Goal: Transaction & Acquisition: Purchase product/service

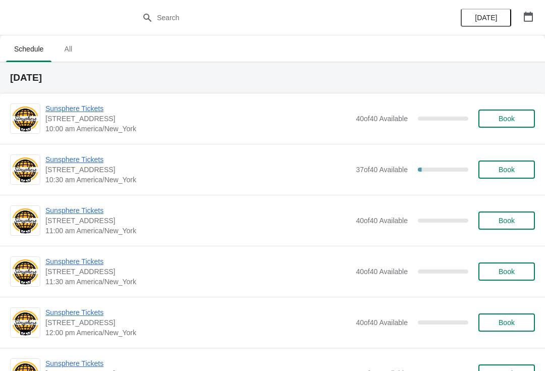
click at [86, 158] on span "Sunsphere Tickets" at bounding box center [197, 160] width 305 height 10
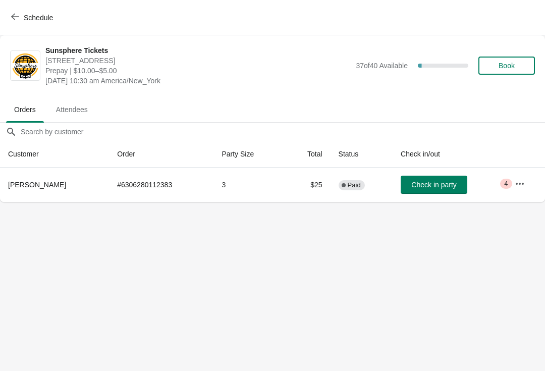
click at [432, 183] on span "Check in party" at bounding box center [434, 185] width 45 height 8
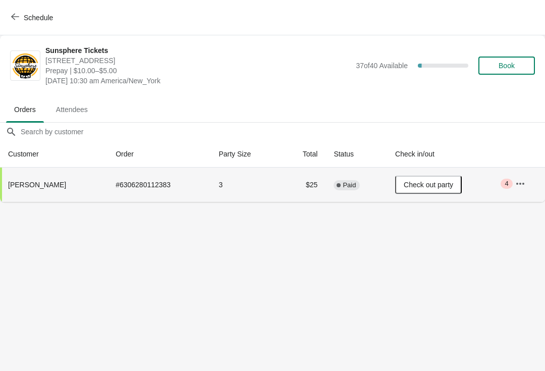
click at [18, 18] on icon "button" at bounding box center [15, 17] width 8 height 8
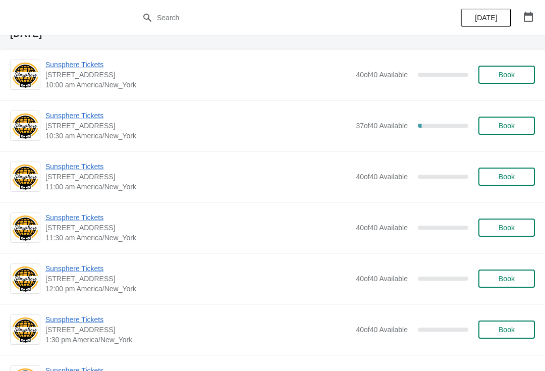
scroll to position [43, 0]
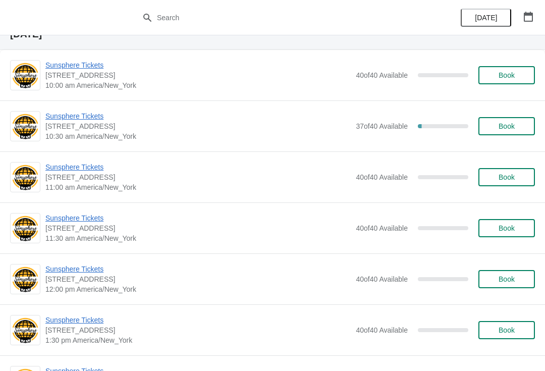
click at [517, 118] on button "Book" at bounding box center [507, 126] width 57 height 18
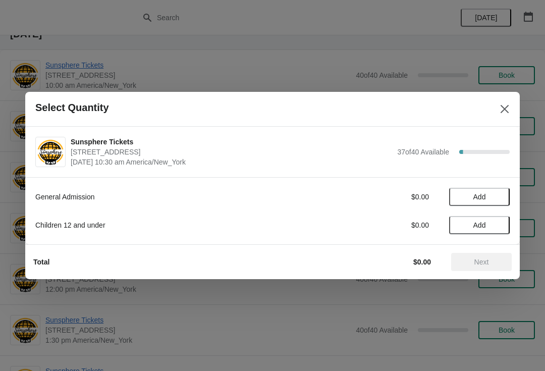
click at [488, 197] on span "Add" at bounding box center [479, 197] width 42 height 8
click at [500, 197] on icon at bounding box center [497, 197] width 11 height 11
click at [496, 198] on icon at bounding box center [497, 197] width 11 height 11
click at [496, 197] on icon at bounding box center [497, 197] width 4 height 4
click at [485, 269] on button "Next" at bounding box center [481, 262] width 61 height 18
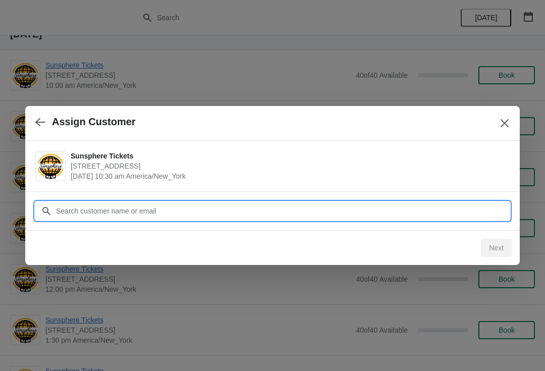
click at [470, 209] on input "Customer" at bounding box center [283, 211] width 454 height 18
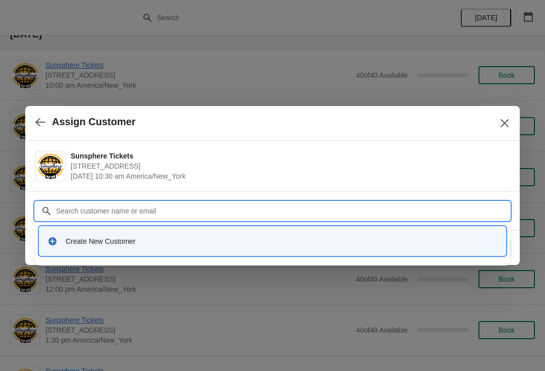
click at [143, 239] on div "Create New Customer" at bounding box center [282, 241] width 432 height 10
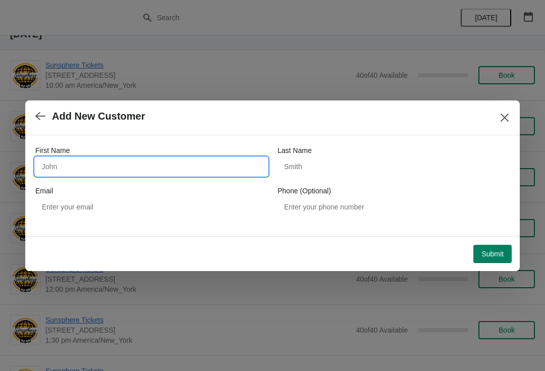
click at [187, 162] on input "First Name" at bounding box center [151, 167] width 232 height 18
type input "Walkin"
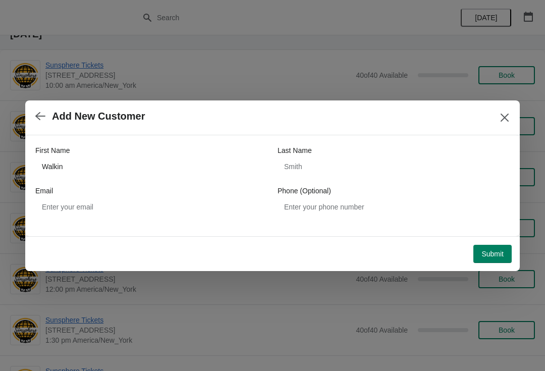
click at [483, 261] on button "Submit" at bounding box center [493, 254] width 38 height 18
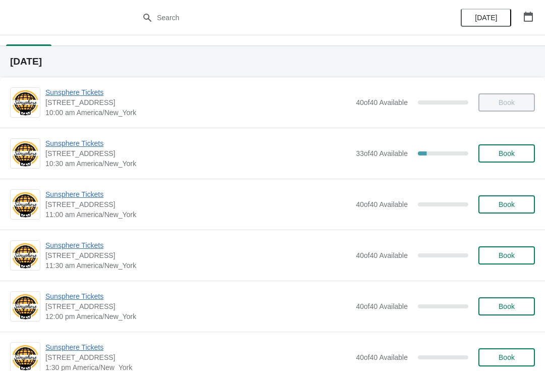
scroll to position [24, 0]
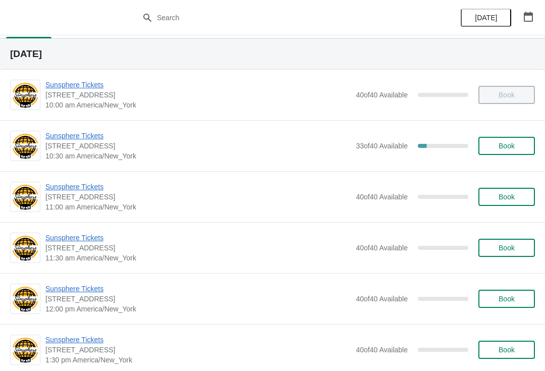
click at [511, 153] on button "Book" at bounding box center [507, 146] width 57 height 18
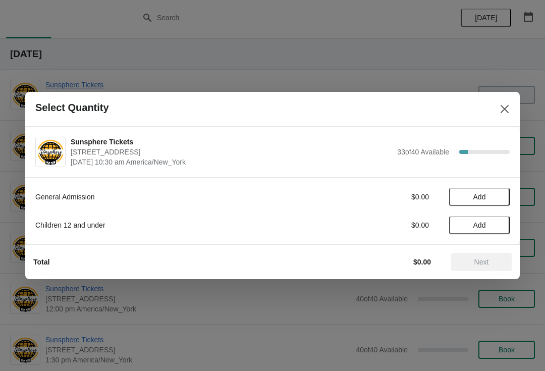
click at [485, 197] on span "Add" at bounding box center [480, 197] width 13 height 8
click at [498, 192] on icon at bounding box center [497, 197] width 11 height 11
click at [481, 262] on span "Next" at bounding box center [482, 262] width 15 height 8
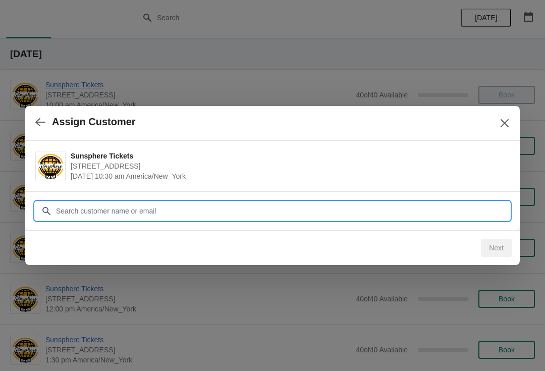
click at [257, 209] on input "Customer" at bounding box center [283, 211] width 454 height 18
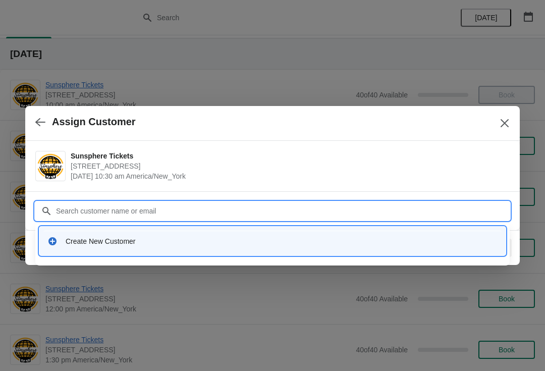
click at [133, 246] on div "Create New Customer" at bounding box center [272, 241] width 458 height 21
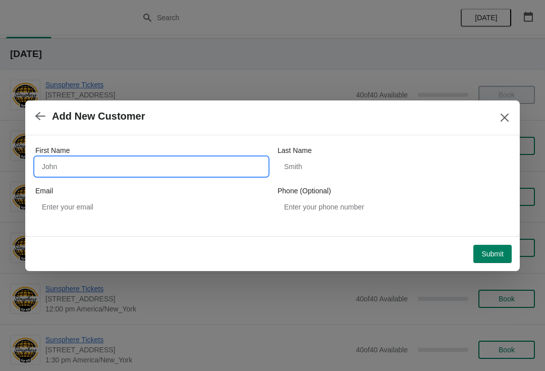
click at [185, 158] on input "First Name" at bounding box center [151, 167] width 232 height 18
type input "Walkin"
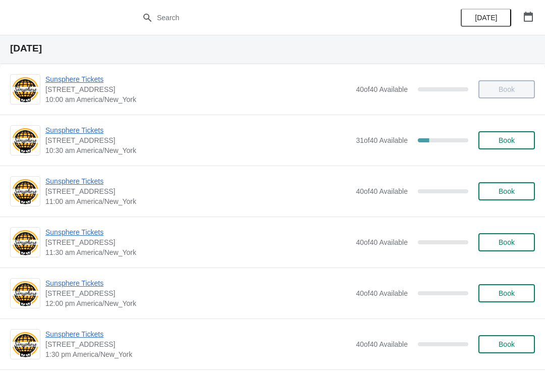
scroll to position [22, 0]
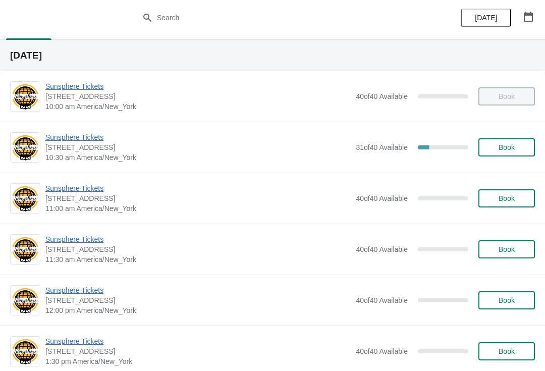
click at [510, 151] on span "Book" at bounding box center [507, 147] width 16 height 8
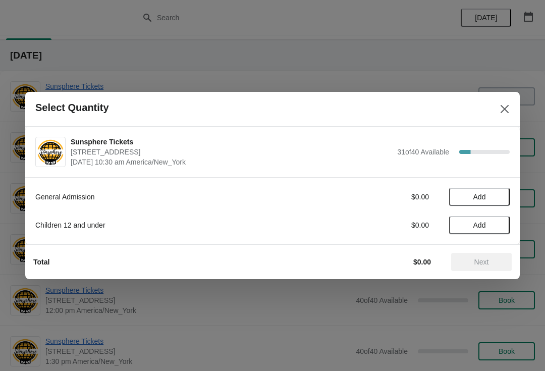
click at [486, 196] on span "Add" at bounding box center [480, 197] width 13 height 8
click at [500, 198] on icon at bounding box center [497, 197] width 11 height 11
click at [492, 195] on icon at bounding box center [497, 197] width 11 height 11
click at [495, 259] on span "Next" at bounding box center [481, 262] width 44 height 8
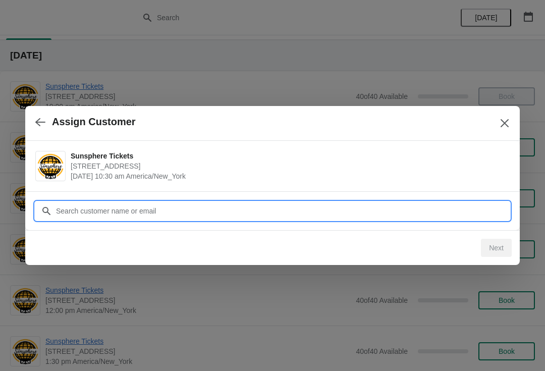
click at [115, 203] on input "Customer" at bounding box center [283, 211] width 454 height 18
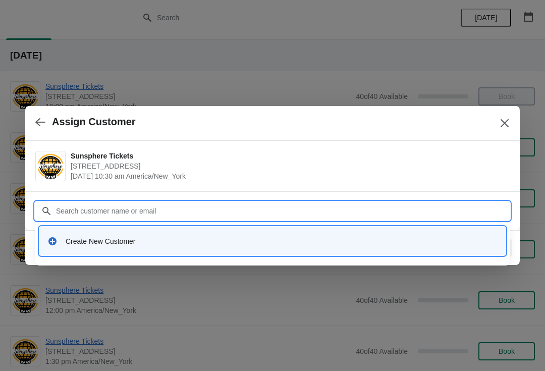
click at [176, 241] on div "Create New Customer" at bounding box center [282, 241] width 432 height 10
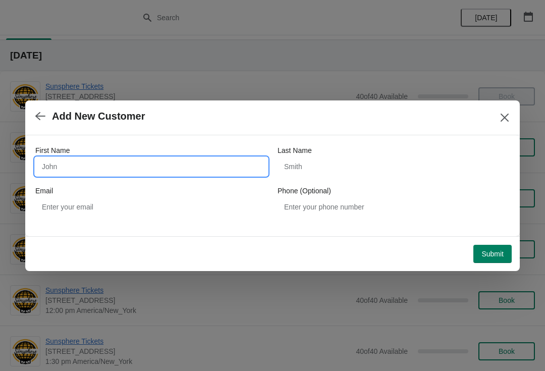
click at [121, 158] on input "First Name" at bounding box center [151, 167] width 232 height 18
type input "Walkin"
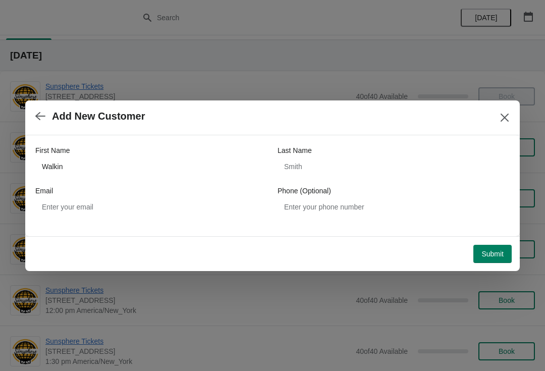
click at [491, 254] on span "Submit" at bounding box center [493, 254] width 22 height 8
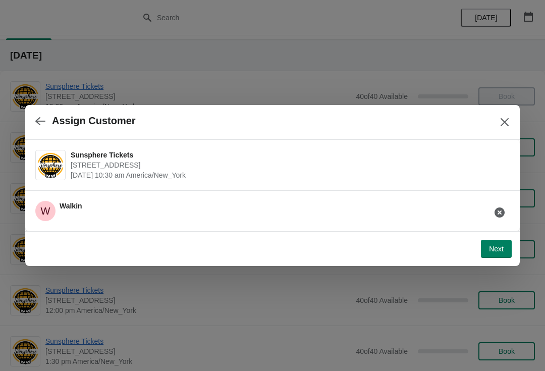
click at [493, 252] on span "Next" at bounding box center [496, 249] width 15 height 8
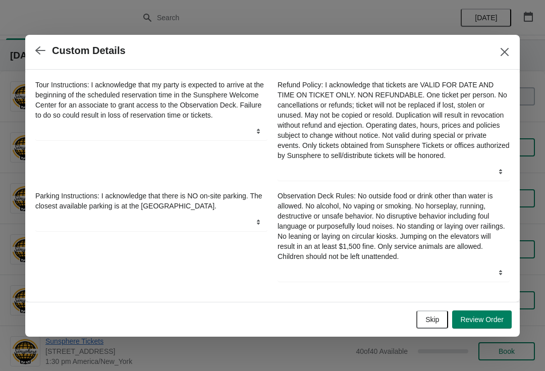
click at [422, 326] on button "Skip" at bounding box center [433, 320] width 32 height 18
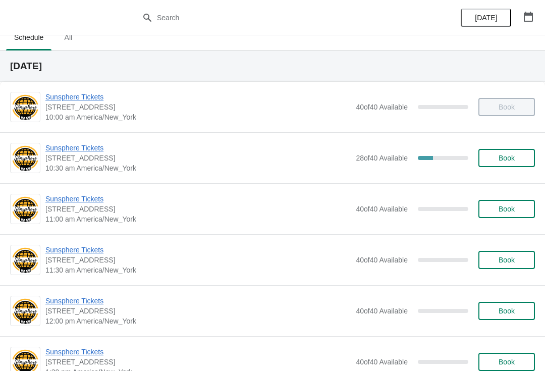
scroll to position [13, 0]
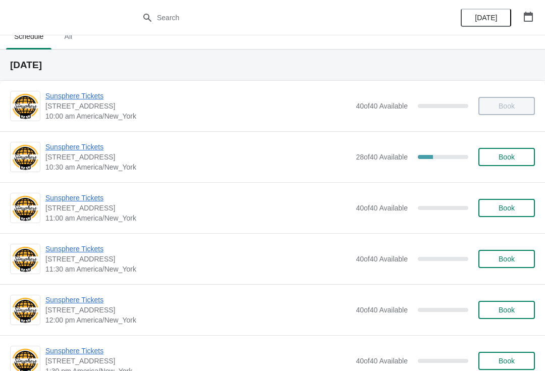
click at [507, 158] on span "Book" at bounding box center [507, 157] width 16 height 8
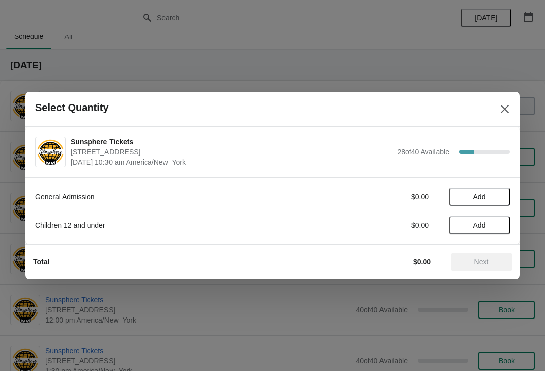
click at [482, 195] on span "Add" at bounding box center [480, 197] width 13 height 8
click at [493, 200] on icon at bounding box center [497, 197] width 11 height 11
click at [487, 227] on span "Add" at bounding box center [479, 225] width 42 height 8
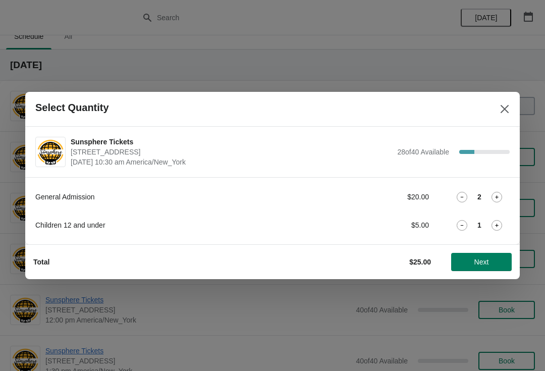
click at [489, 261] on span "Next" at bounding box center [482, 262] width 15 height 8
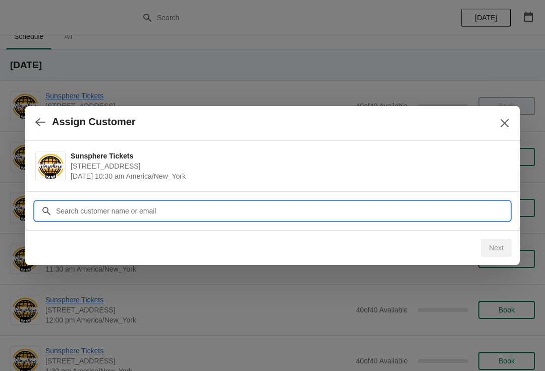
click at [476, 213] on input "Customer" at bounding box center [283, 211] width 454 height 18
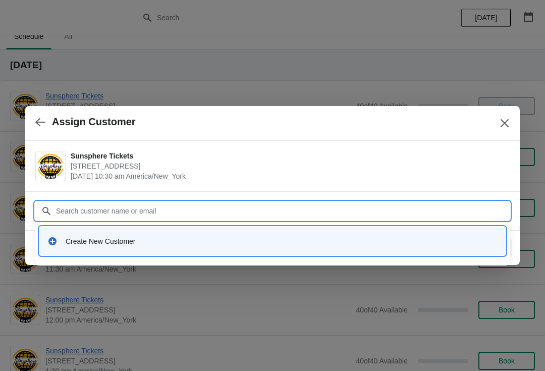
click at [136, 232] on div "Create New Customer" at bounding box center [272, 241] width 458 height 21
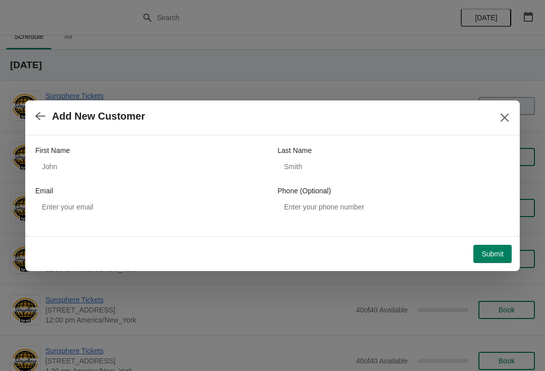
click at [146, 152] on div "First Name" at bounding box center [151, 150] width 232 height 10
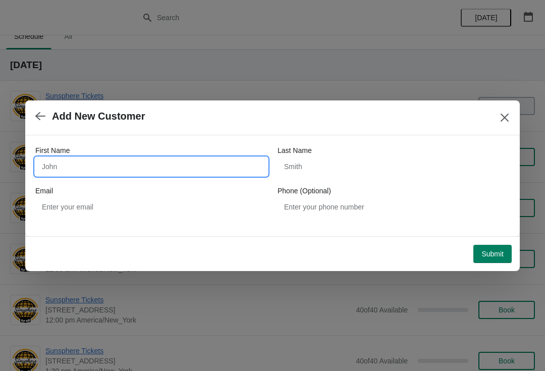
click at [176, 162] on input "First Name" at bounding box center [151, 167] width 232 height 18
type input "Walkin"
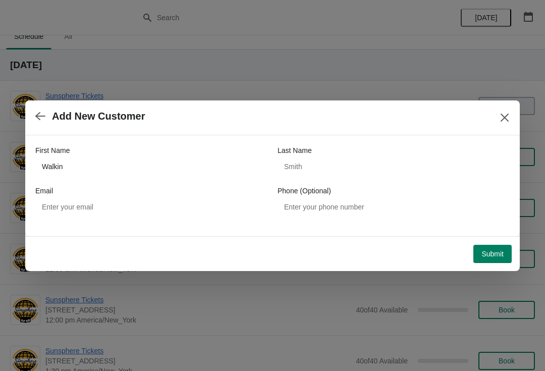
click at [497, 258] on span "Submit" at bounding box center [493, 254] width 22 height 8
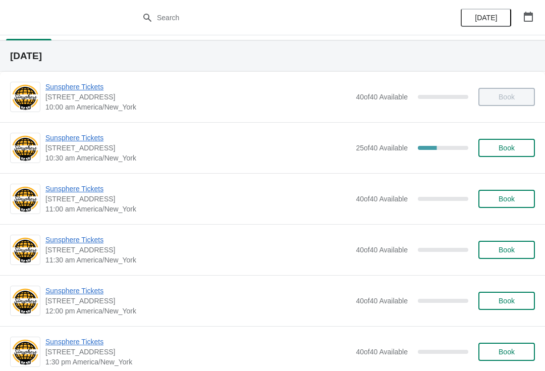
scroll to position [19, 0]
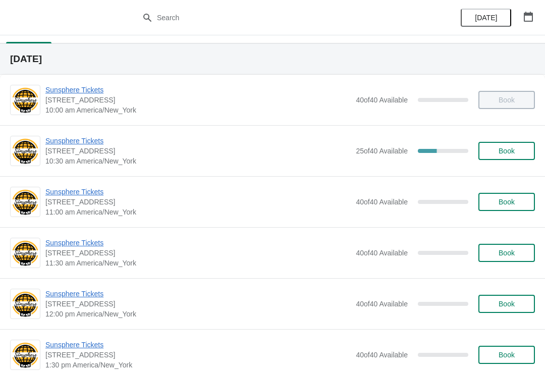
click at [504, 210] on button "Book" at bounding box center [507, 202] width 57 height 18
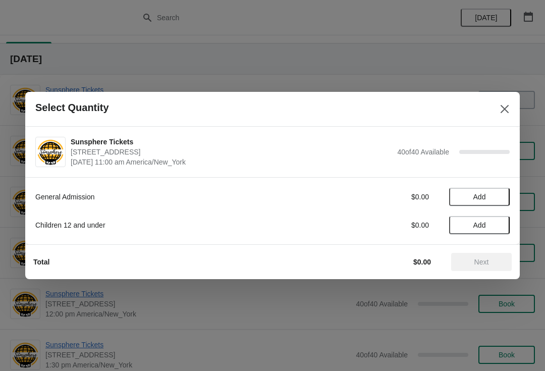
click at [491, 190] on button "Add" at bounding box center [479, 197] width 61 height 18
click at [497, 199] on icon at bounding box center [497, 197] width 11 height 11
click at [469, 265] on span "Next" at bounding box center [481, 262] width 44 height 8
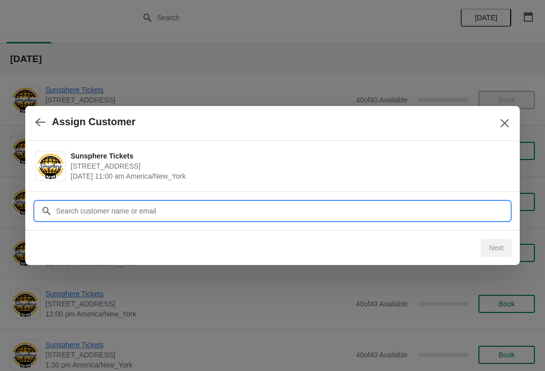
click at [326, 211] on input "Customer" at bounding box center [283, 211] width 454 height 18
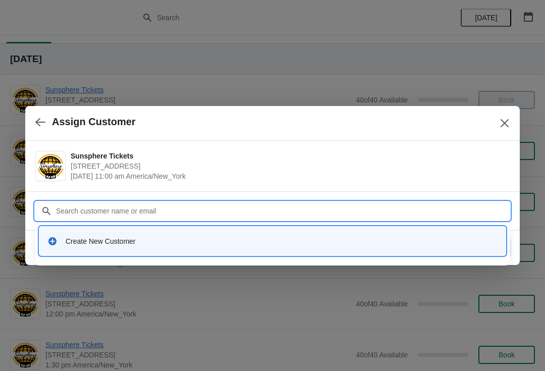
click at [174, 245] on div "Create New Customer" at bounding box center [282, 241] width 432 height 10
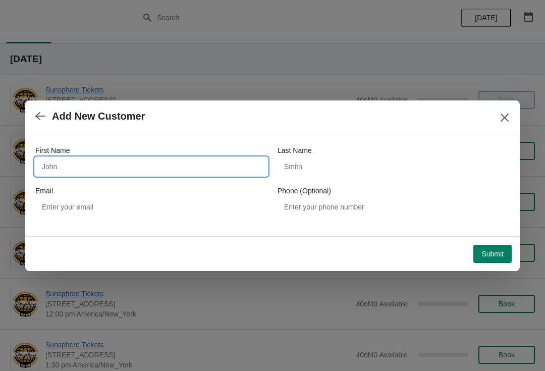
click at [184, 171] on input "First Name" at bounding box center [151, 167] width 232 height 18
type input "Walkin"
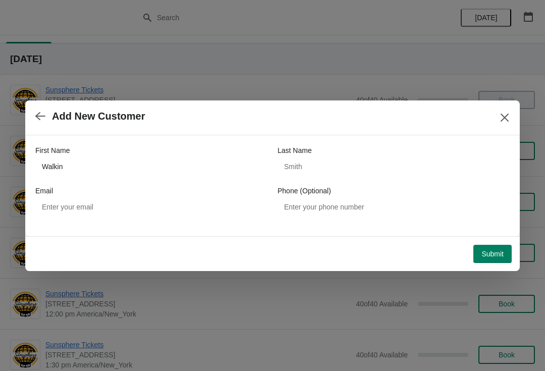
click at [495, 256] on span "Submit" at bounding box center [493, 254] width 22 height 8
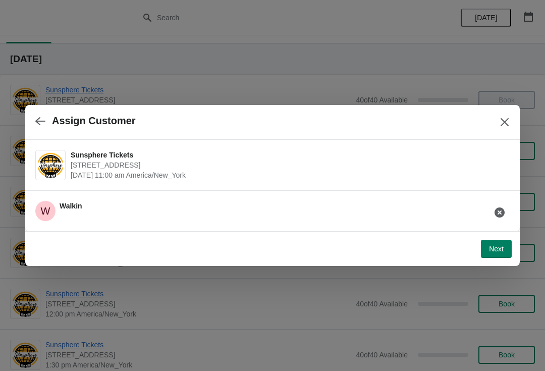
click at [497, 249] on span "Next" at bounding box center [496, 249] width 15 height 8
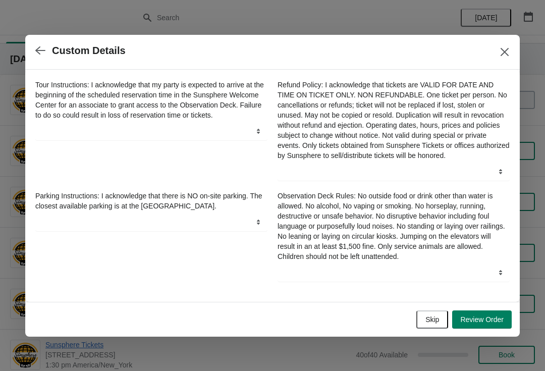
click at [428, 323] on span "Skip" at bounding box center [433, 320] width 14 height 8
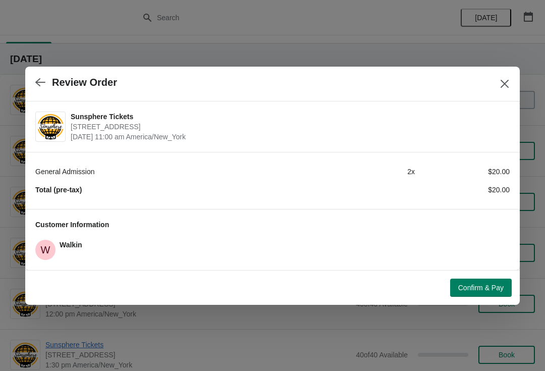
click at [500, 284] on span "Confirm & Pay" at bounding box center [480, 288] width 45 height 8
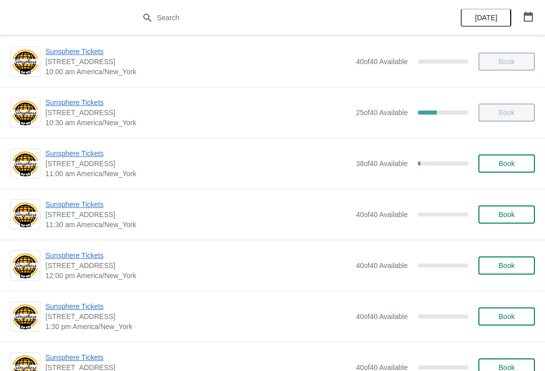
scroll to position [59, 0]
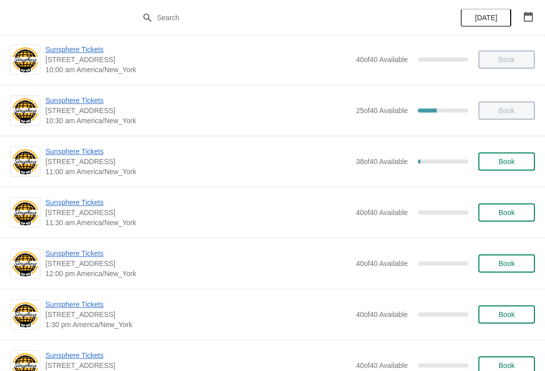
click at [92, 154] on span "Sunsphere Tickets" at bounding box center [197, 151] width 305 height 10
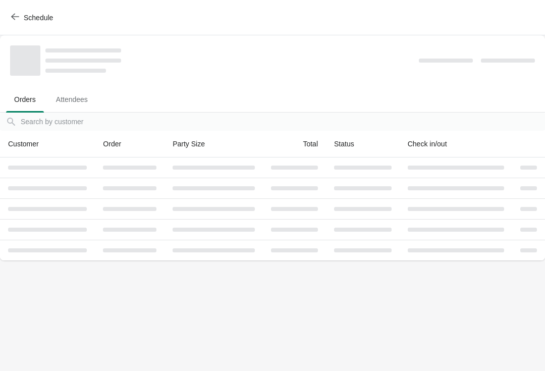
scroll to position [0, 0]
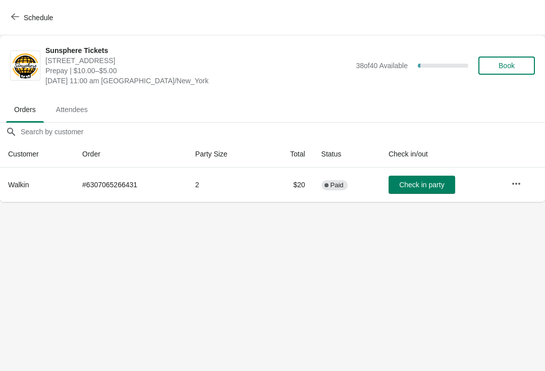
click at [443, 185] on span "Check in party" at bounding box center [421, 185] width 45 height 8
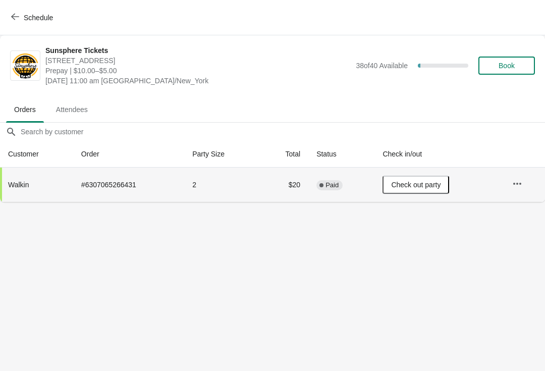
click at [25, 25] on button "Schedule" at bounding box center [33, 18] width 56 height 18
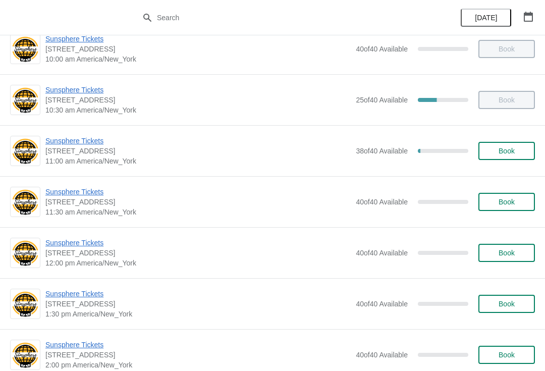
scroll to position [70, 0]
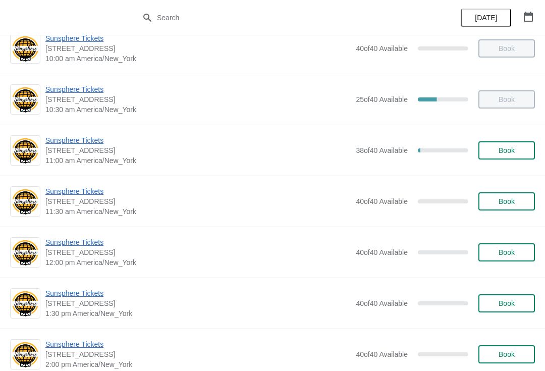
click at [520, 201] on span "Book" at bounding box center [507, 201] width 38 height 8
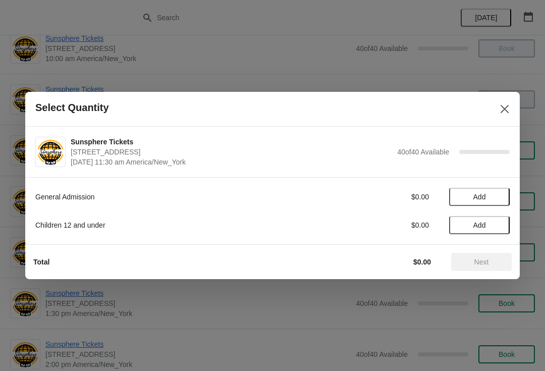
click at [480, 194] on span "Add" at bounding box center [480, 197] width 13 height 8
click at [492, 202] on icon at bounding box center [497, 197] width 11 height 11
click at [467, 263] on span "Next" at bounding box center [481, 262] width 44 height 8
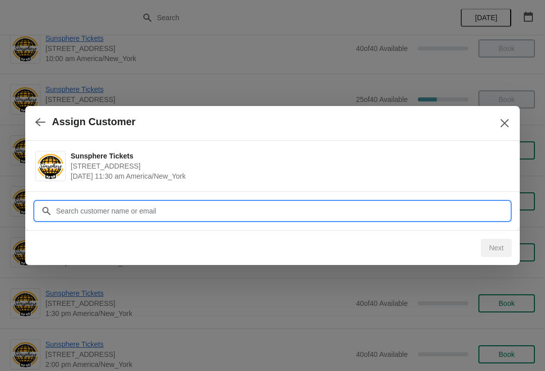
click at [320, 208] on input "Customer" at bounding box center [283, 211] width 454 height 18
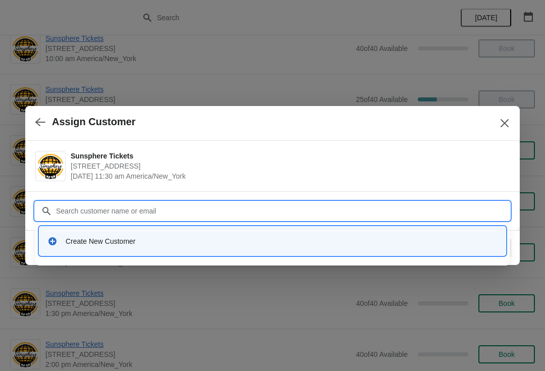
click at [123, 251] on div "Create New Customer" at bounding box center [272, 241] width 458 height 21
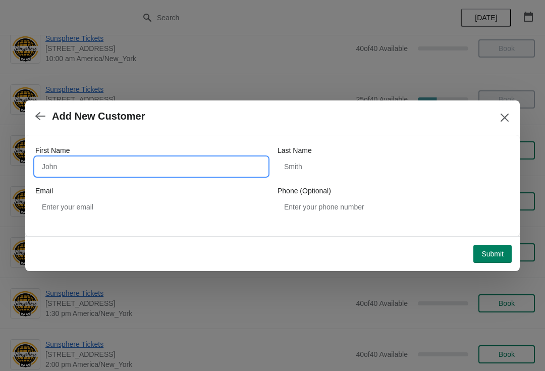
click at [163, 162] on input "First Name" at bounding box center [151, 167] width 232 height 18
type input "Walkin"
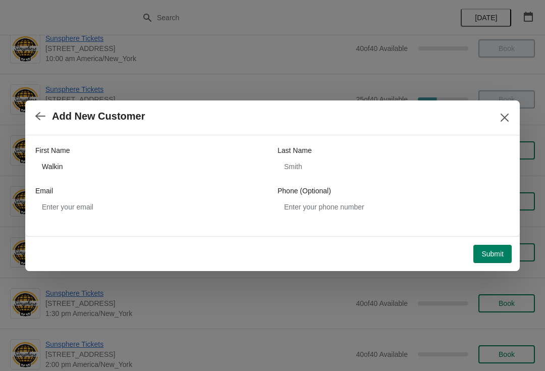
click at [489, 247] on button "Submit" at bounding box center [493, 254] width 38 height 18
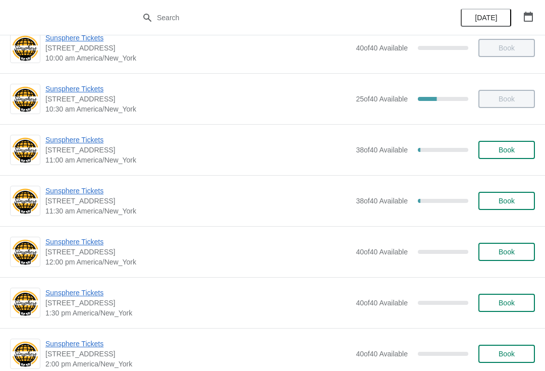
scroll to position [68, 0]
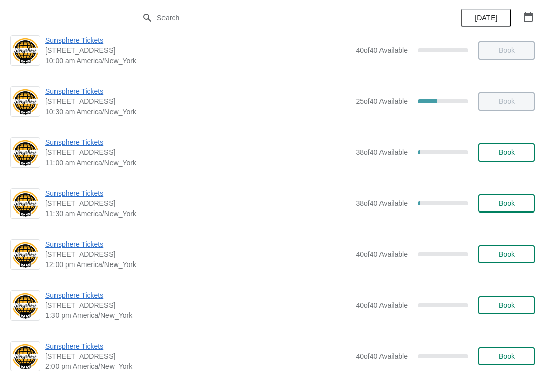
click at [511, 194] on button "Book" at bounding box center [507, 203] width 57 height 18
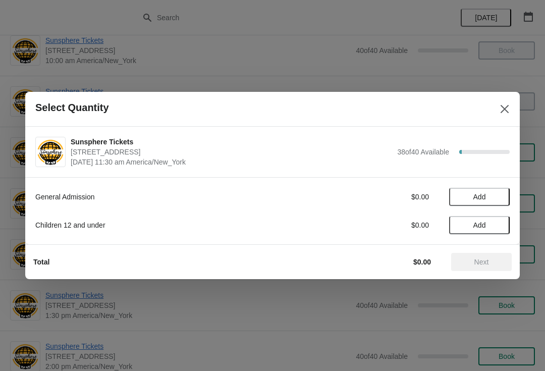
click at [488, 195] on span "Add" at bounding box center [479, 197] width 42 height 8
click at [501, 190] on div "General Admission $10.00 1" at bounding box center [272, 197] width 475 height 18
click at [494, 192] on icon at bounding box center [497, 197] width 11 height 11
click at [487, 254] on button "Next" at bounding box center [481, 262] width 61 height 18
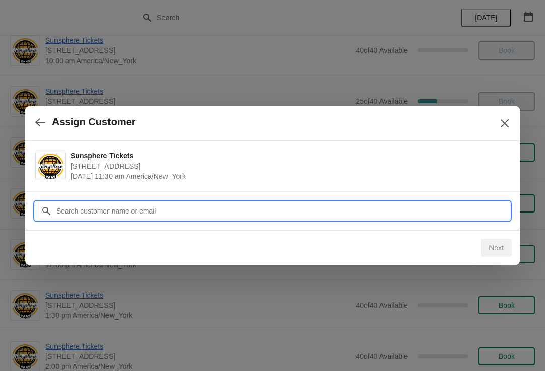
click at [488, 202] on input "Customer" at bounding box center [283, 211] width 454 height 18
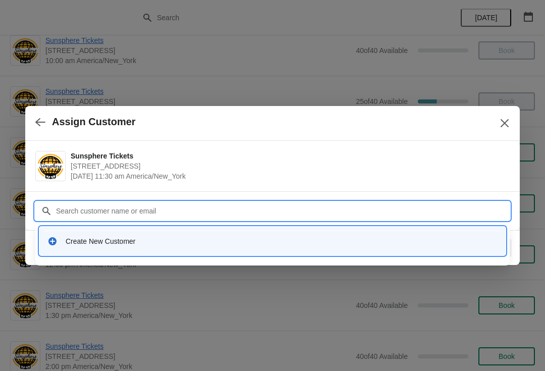
click at [107, 243] on div "Create New Customer" at bounding box center [282, 241] width 432 height 10
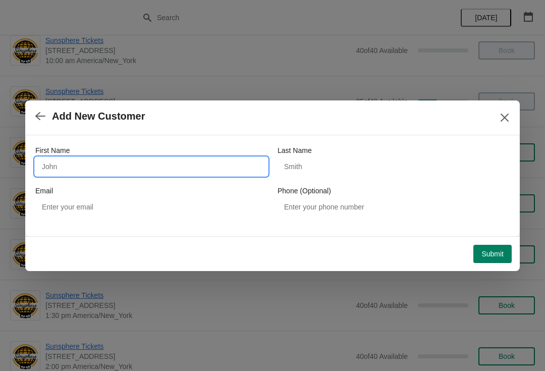
click at [123, 160] on input "First Name" at bounding box center [151, 167] width 232 height 18
type input "Walkin"
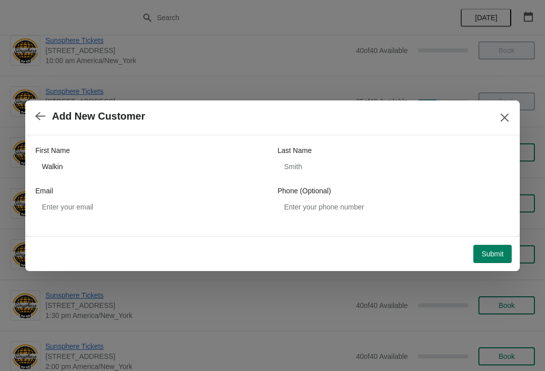
click at [499, 252] on span "Submit" at bounding box center [493, 254] width 22 height 8
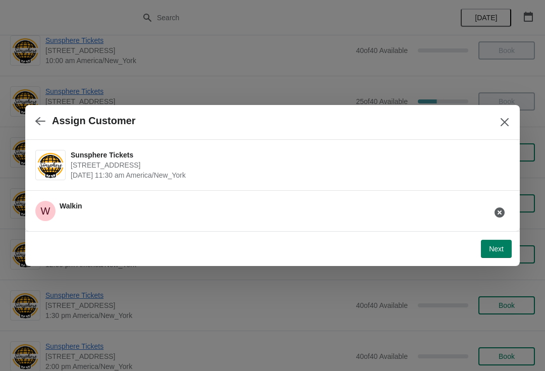
click at [489, 256] on button "Next" at bounding box center [496, 249] width 31 height 18
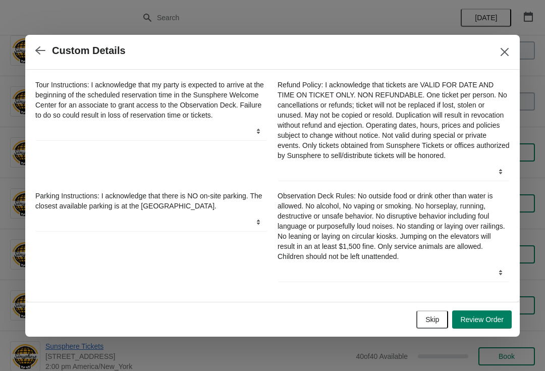
click at [432, 323] on span "Skip" at bounding box center [433, 320] width 14 height 8
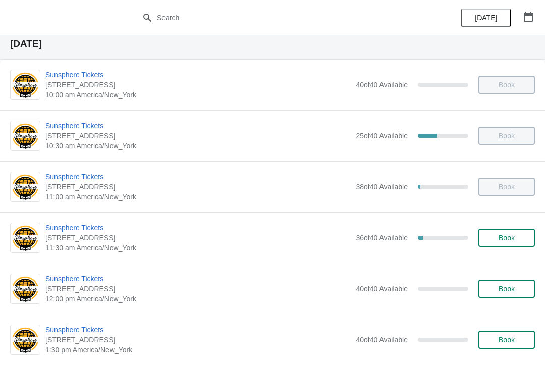
scroll to position [43, 0]
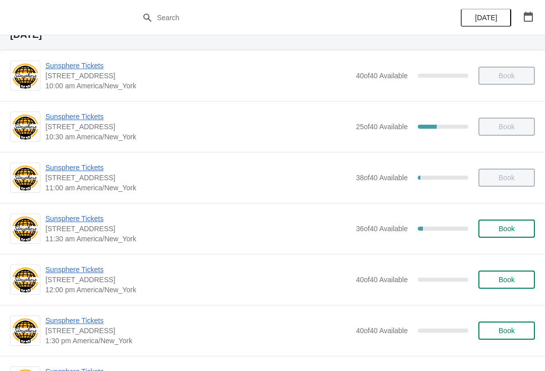
click at [511, 227] on span "Book" at bounding box center [507, 229] width 16 height 8
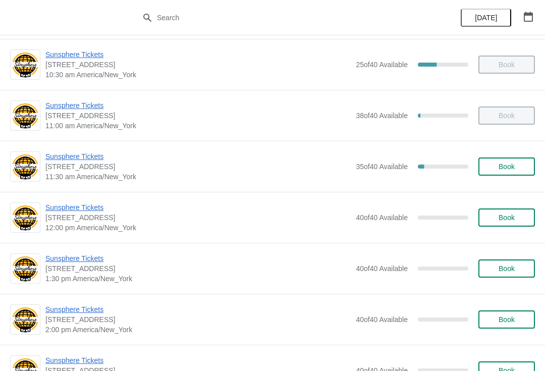
scroll to position [106, 0]
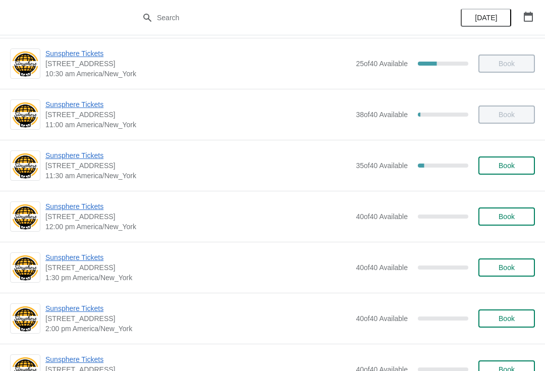
click at [493, 170] on button "Book" at bounding box center [507, 166] width 57 height 18
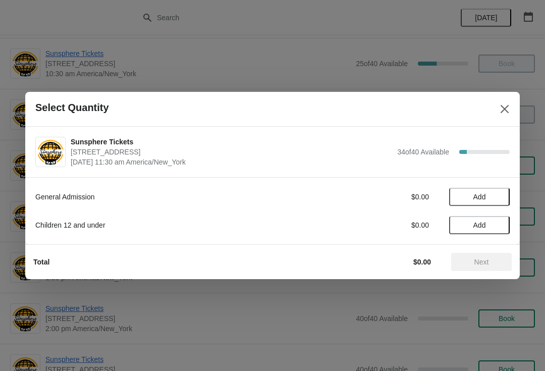
click at [491, 196] on span "Add" at bounding box center [479, 197] width 42 height 8
click at [496, 194] on icon at bounding box center [497, 197] width 11 height 11
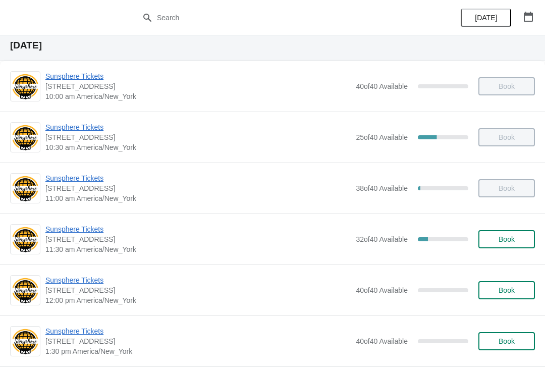
scroll to position [73, 0]
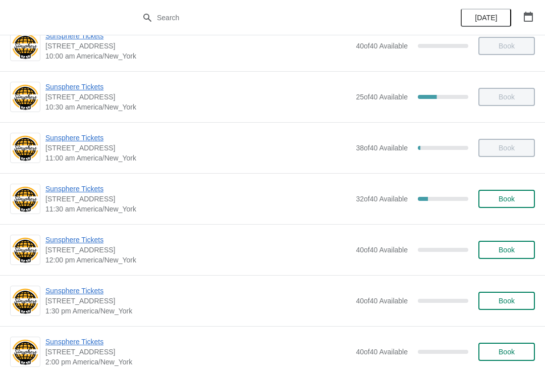
click at [504, 203] on button "Book" at bounding box center [507, 199] width 57 height 18
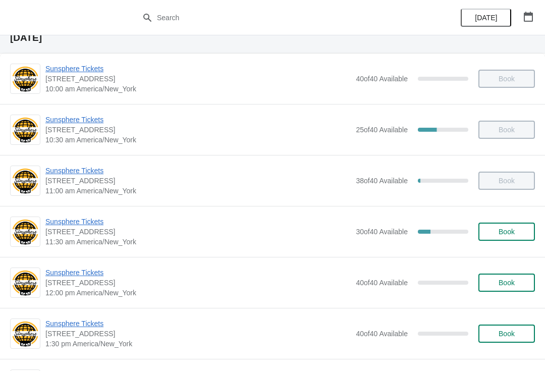
scroll to position [57, 0]
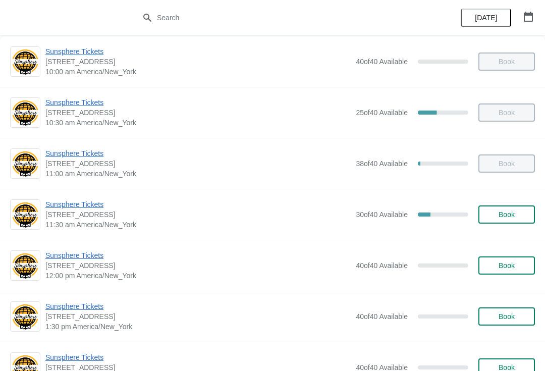
click at [507, 210] on button "Book" at bounding box center [507, 215] width 57 height 18
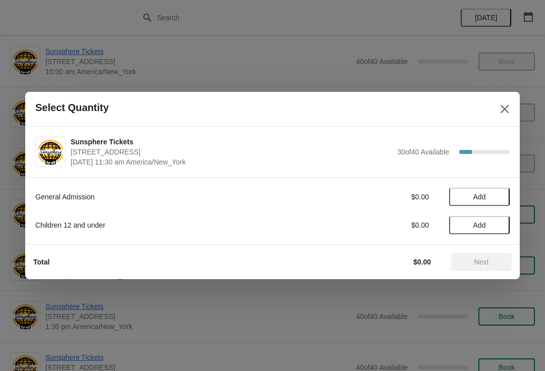
click at [493, 189] on button "Add" at bounding box center [479, 197] width 61 height 18
click at [502, 196] on icon at bounding box center [497, 197] width 11 height 11
click at [494, 220] on button "Add" at bounding box center [479, 225] width 61 height 18
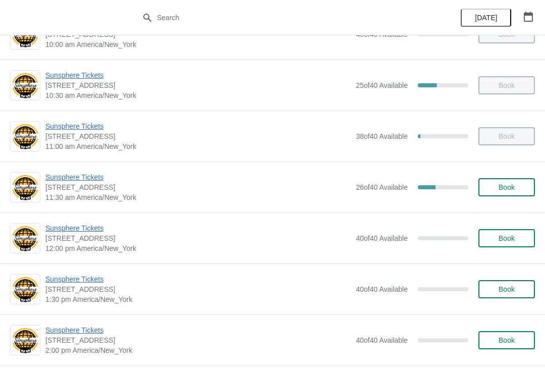
scroll to position [171, 0]
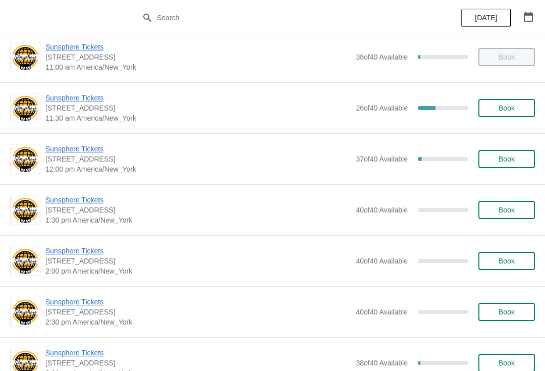
scroll to position [170, 0]
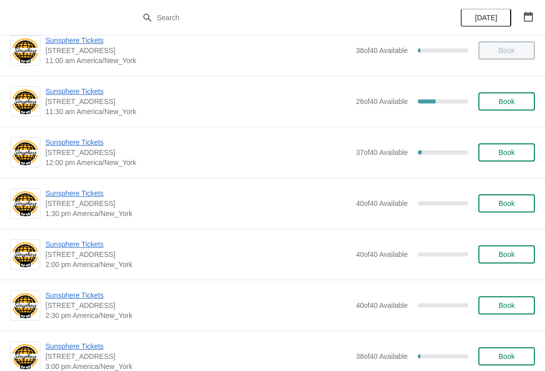
click at [88, 138] on span "Sunsphere Tickets" at bounding box center [197, 142] width 305 height 10
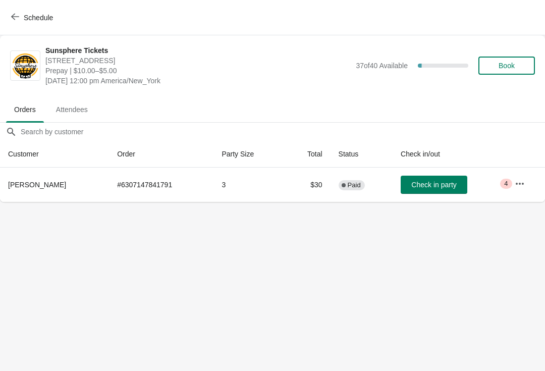
click at [445, 178] on button "Check in party" at bounding box center [434, 185] width 67 height 18
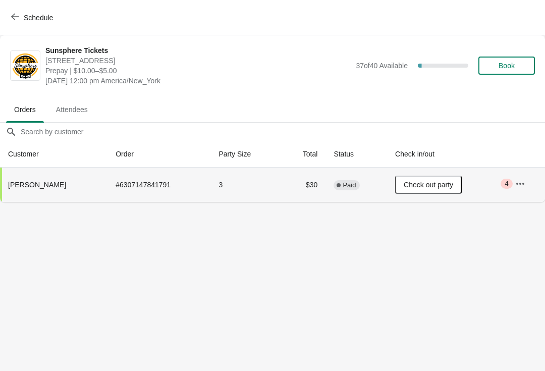
click at [518, 73] on button "Book" at bounding box center [507, 66] width 57 height 18
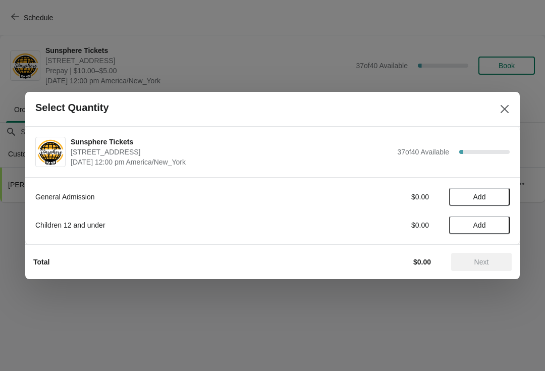
click at [500, 194] on span "Add" at bounding box center [479, 197] width 42 height 8
click at [501, 196] on icon at bounding box center [497, 197] width 11 height 11
click at [500, 192] on icon at bounding box center [497, 197] width 11 height 11
click at [470, 190] on div "General Admission $30.00 3" at bounding box center [272, 197] width 475 height 18
click at [497, 222] on span "Add" at bounding box center [479, 225] width 42 height 8
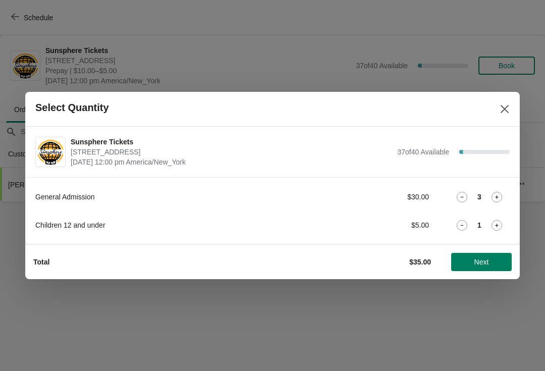
click at [465, 194] on icon at bounding box center [462, 197] width 11 height 11
click at [508, 226] on div "1" at bounding box center [479, 225] width 61 height 11
click at [504, 221] on div "1" at bounding box center [479, 225] width 61 height 11
click at [492, 224] on icon at bounding box center [497, 225] width 11 height 11
click at [484, 261] on span "Next" at bounding box center [482, 262] width 15 height 8
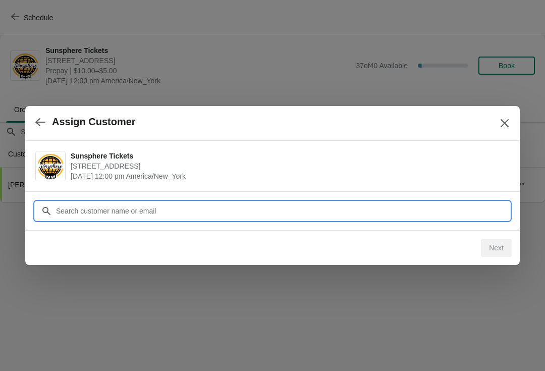
click at [434, 212] on input "Customer" at bounding box center [283, 211] width 454 height 18
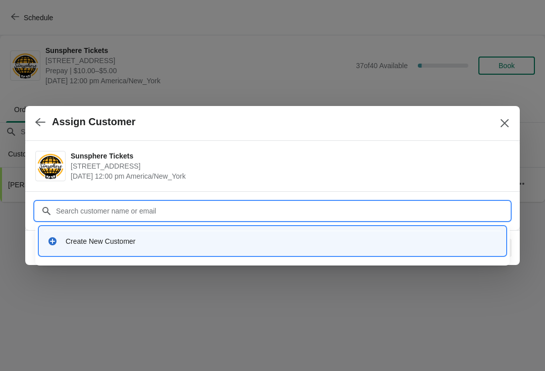
click at [205, 234] on div "Create New Customer" at bounding box center [272, 241] width 458 height 21
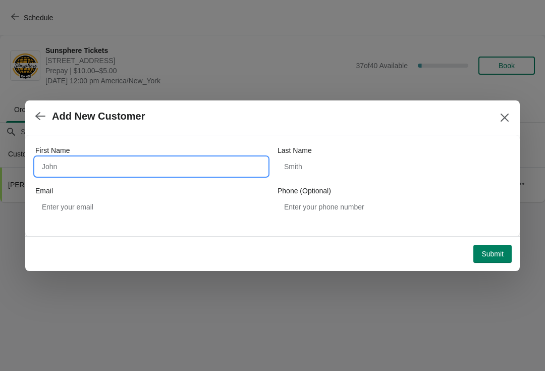
click at [119, 167] on input "First Name" at bounding box center [151, 167] width 232 height 18
type input "Walkin"
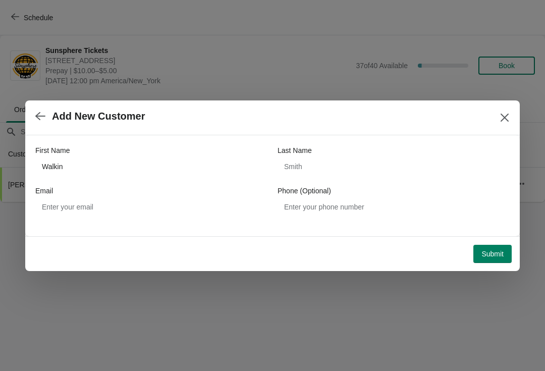
click at [495, 253] on span "Submit" at bounding box center [493, 254] width 22 height 8
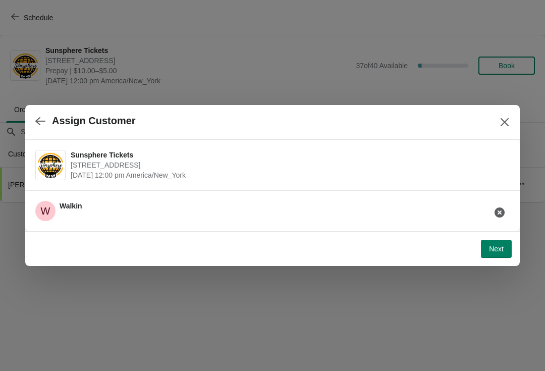
click at [496, 241] on button "Next" at bounding box center [496, 249] width 31 height 18
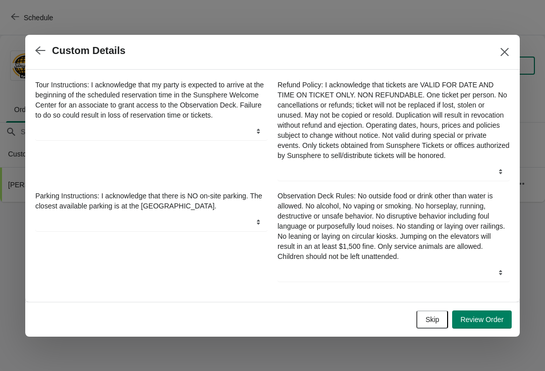
click at [433, 315] on button "Skip" at bounding box center [433, 320] width 32 height 18
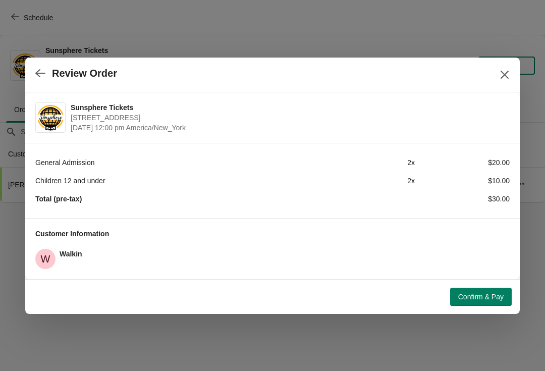
click at [467, 284] on div "Confirm & Pay" at bounding box center [270, 295] width 483 height 22
click at [489, 293] on span "Confirm & Pay" at bounding box center [480, 297] width 45 height 8
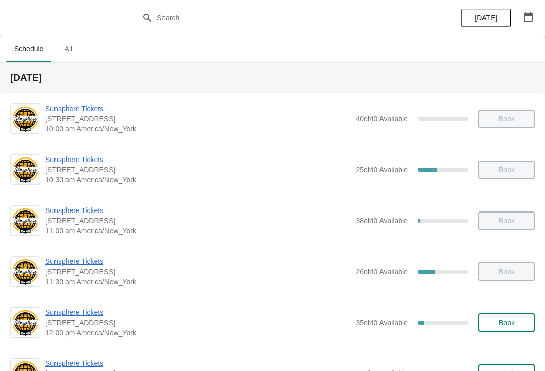
click at [517, 315] on button "Book" at bounding box center [507, 323] width 57 height 18
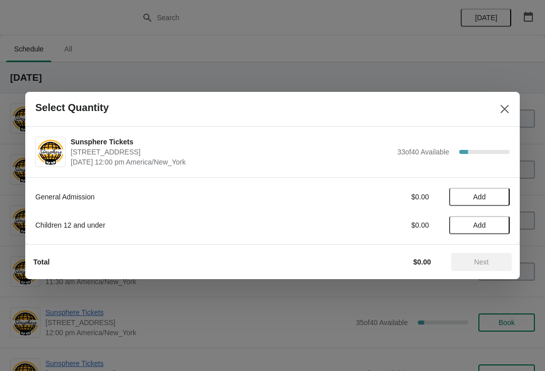
click at [499, 203] on button "Add" at bounding box center [479, 197] width 61 height 18
click at [496, 253] on button "Next" at bounding box center [481, 262] width 61 height 18
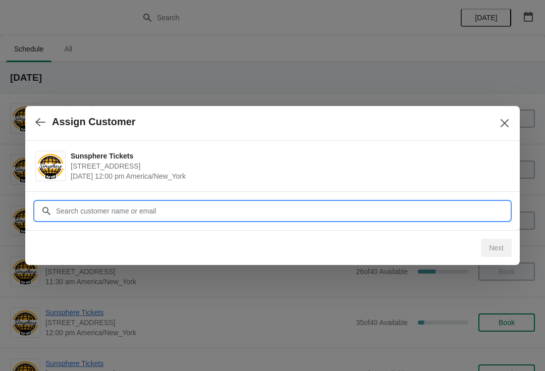
click at [470, 215] on input "Customer" at bounding box center [283, 211] width 454 height 18
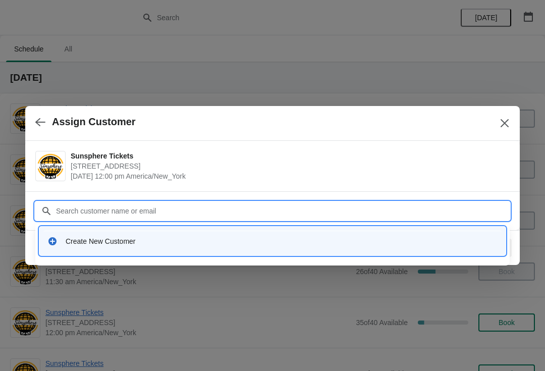
click at [239, 230] on div "Create New Customer" at bounding box center [272, 241] width 467 height 29
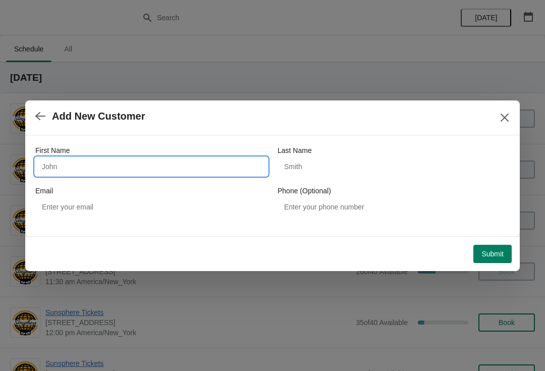
click at [160, 175] on input "First Name" at bounding box center [151, 167] width 232 height 18
type input "W"
click at [496, 245] on button "Submit" at bounding box center [493, 254] width 38 height 18
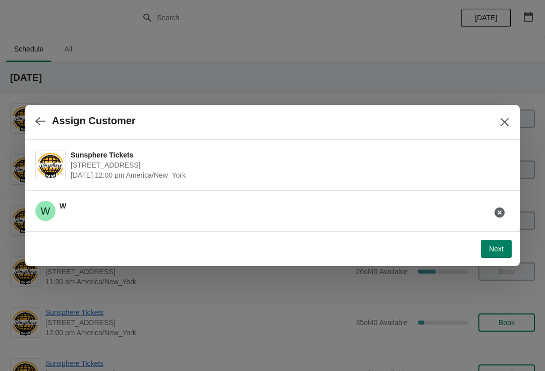
click at [499, 252] on span "Next" at bounding box center [496, 249] width 15 height 8
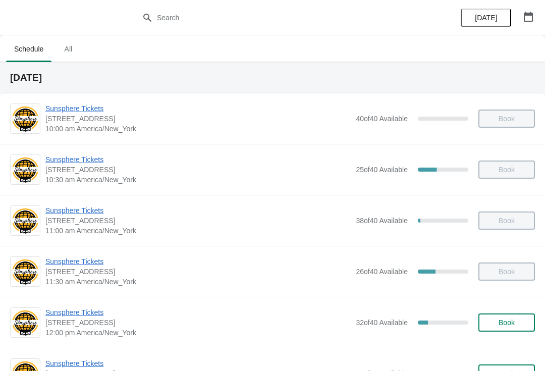
click at [506, 325] on span "Book" at bounding box center [507, 323] width 16 height 8
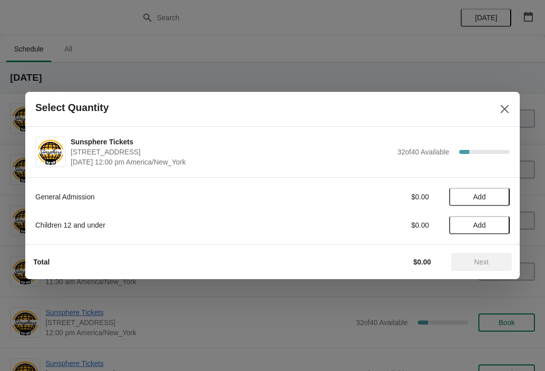
click at [497, 195] on span "Add" at bounding box center [479, 197] width 42 height 8
click at [496, 200] on icon at bounding box center [497, 197] width 11 height 11
click at [495, 197] on icon at bounding box center [497, 197] width 11 height 11
click at [485, 269] on button "Next" at bounding box center [481, 262] width 61 height 18
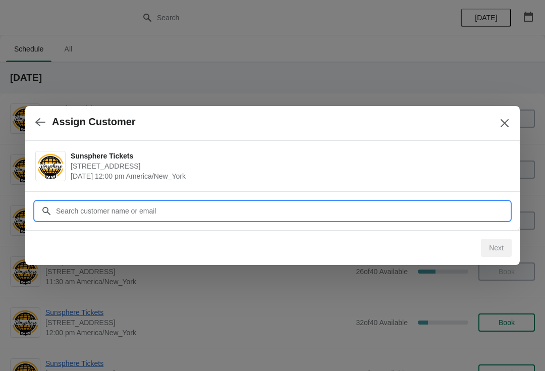
click at [467, 217] on input "Customer" at bounding box center [283, 211] width 454 height 18
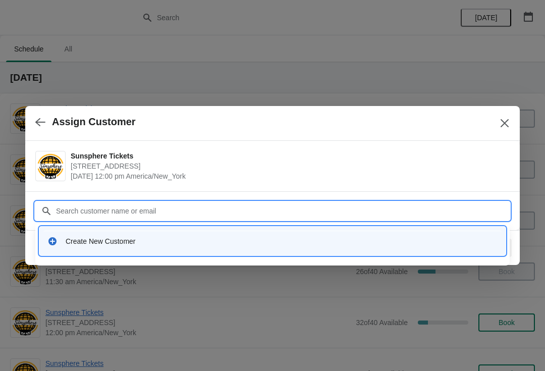
click at [186, 242] on div "Create New Customer" at bounding box center [282, 241] width 432 height 10
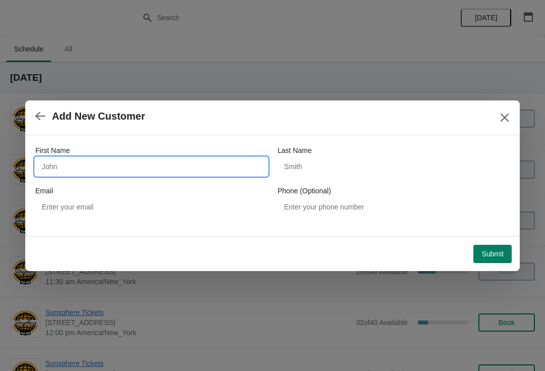
click at [112, 175] on input "First Name" at bounding box center [151, 167] width 232 height 18
type input "W"
click at [487, 241] on div "Submit" at bounding box center [270, 252] width 483 height 22
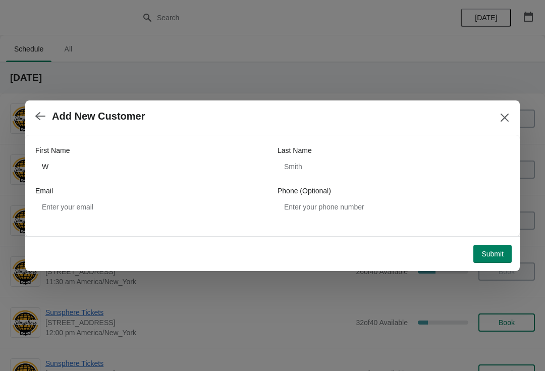
click at [494, 247] on button "Submit" at bounding box center [493, 254] width 38 height 18
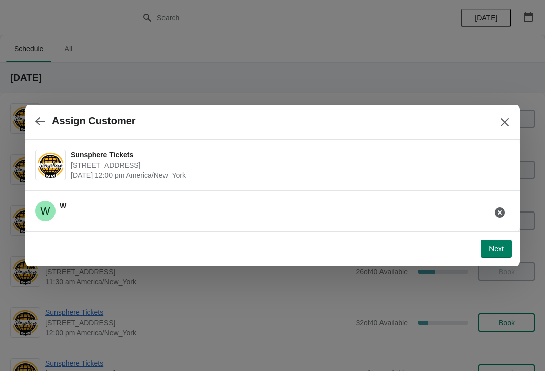
click at [503, 247] on span "Next" at bounding box center [496, 249] width 15 height 8
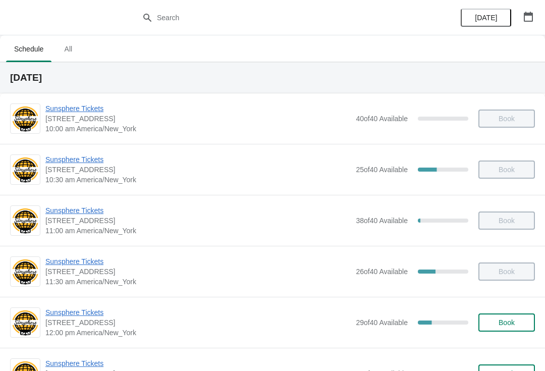
click at [509, 331] on button "Book" at bounding box center [507, 323] width 57 height 18
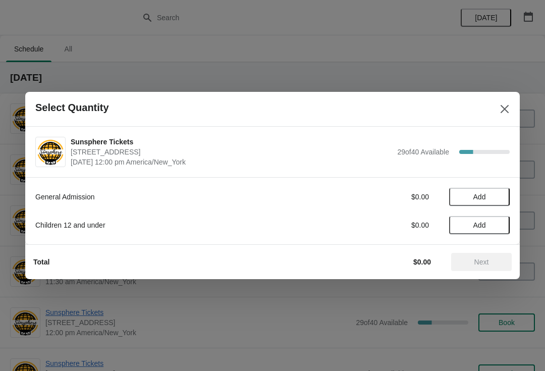
click at [490, 198] on span "Add" at bounding box center [479, 197] width 42 height 8
click at [498, 218] on button "Add" at bounding box center [479, 225] width 61 height 18
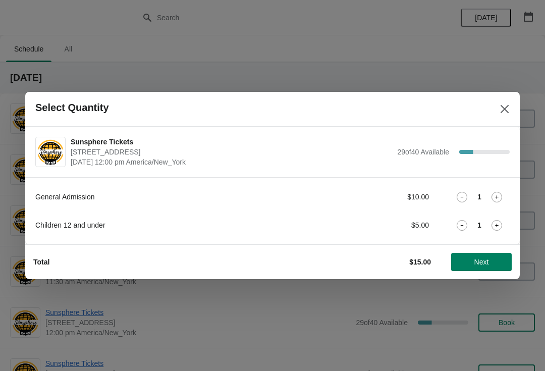
click at [499, 224] on icon at bounding box center [497, 225] width 11 height 11
click at [490, 256] on button "Next" at bounding box center [481, 262] width 61 height 18
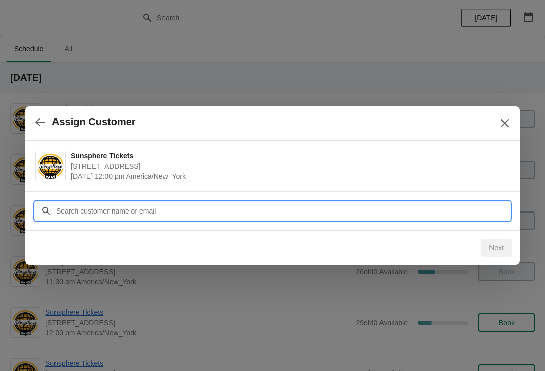
click at [436, 203] on input "Customer" at bounding box center [283, 211] width 454 height 18
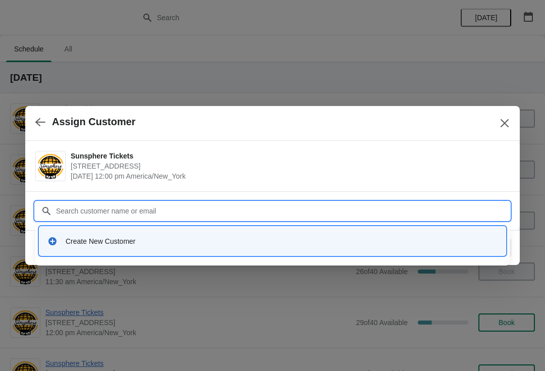
click at [207, 237] on div "Create New Customer" at bounding box center [282, 241] width 432 height 10
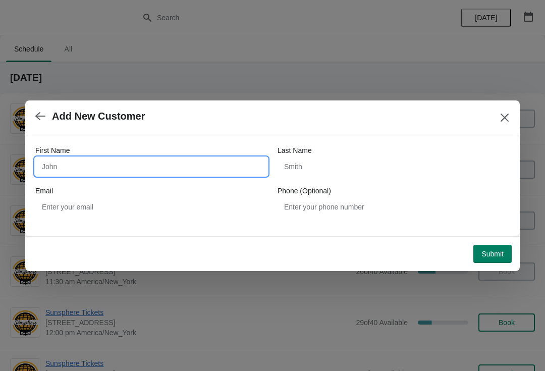
click at [136, 166] on input "First Name" at bounding box center [151, 167] width 232 height 18
type input "I"
type input "W"
click at [496, 242] on div "Submit" at bounding box center [270, 252] width 483 height 22
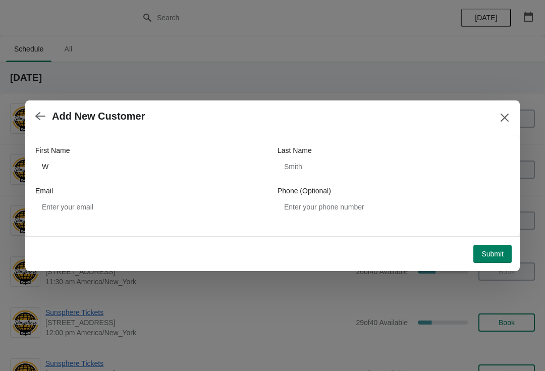
click at [491, 252] on span "Submit" at bounding box center [493, 254] width 22 height 8
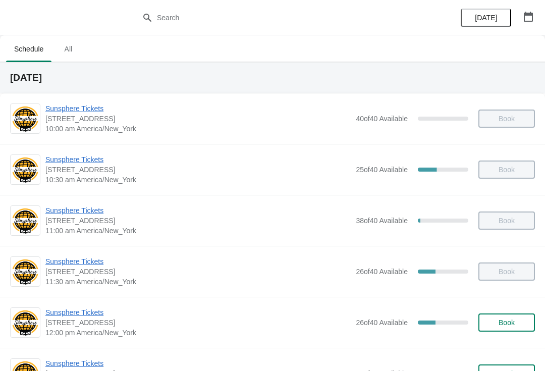
click at [507, 326] on span "Book" at bounding box center [507, 323] width 16 height 8
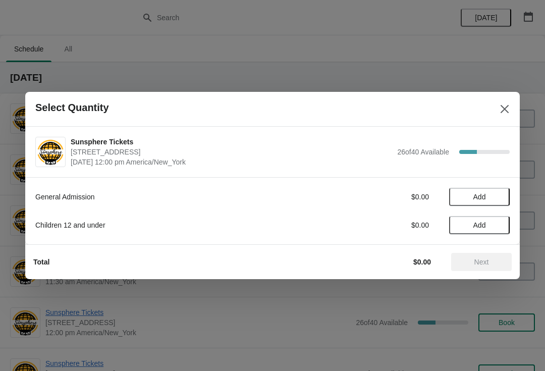
click at [499, 198] on span "Add" at bounding box center [479, 197] width 42 height 8
click at [500, 194] on icon at bounding box center [497, 197] width 11 height 11
click at [485, 228] on span "Add" at bounding box center [480, 225] width 13 height 8
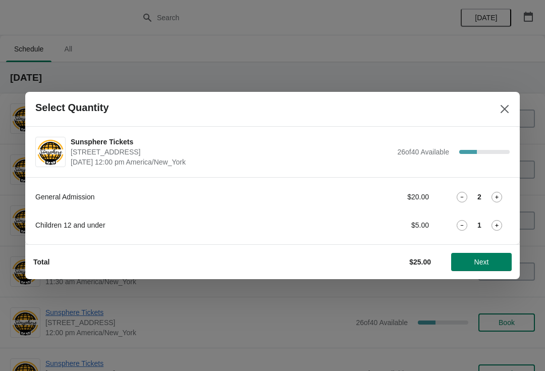
click at [499, 224] on icon at bounding box center [497, 225] width 11 height 11
click at [478, 256] on button "Next" at bounding box center [481, 262] width 61 height 18
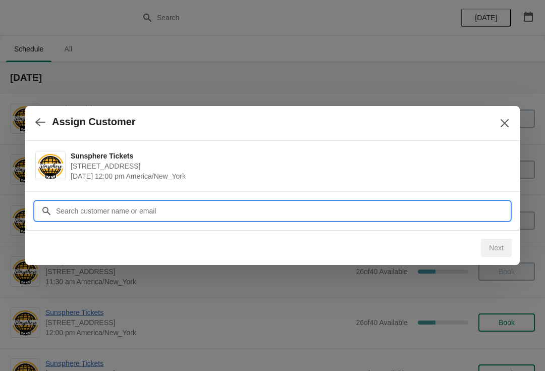
click at [205, 208] on input "Customer" at bounding box center [283, 211] width 454 height 18
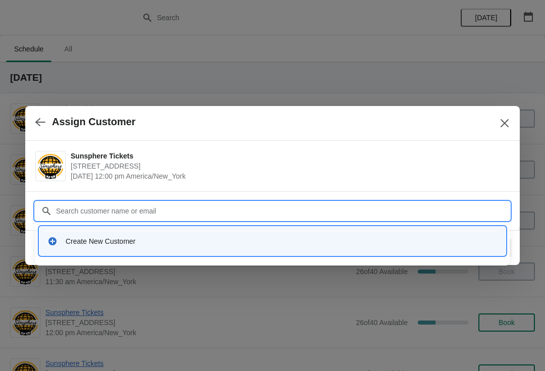
click at [199, 243] on div "Create New Customer" at bounding box center [282, 241] width 432 height 10
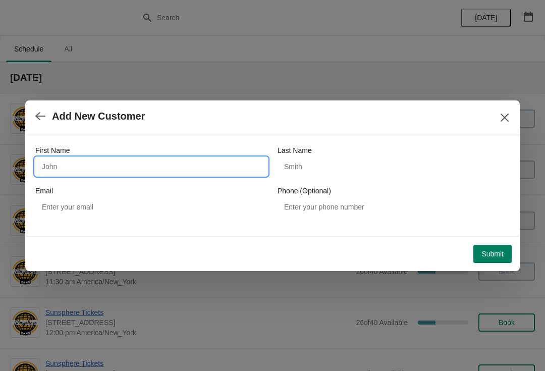
click at [175, 161] on input "First Name" at bounding box center [151, 167] width 232 height 18
type input "W"
click at [493, 245] on button "Submit" at bounding box center [493, 254] width 38 height 18
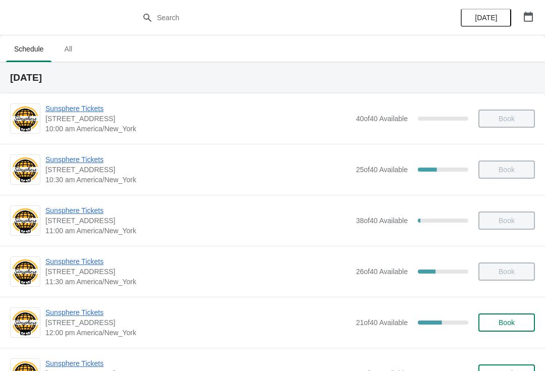
click at [505, 319] on span "Book" at bounding box center [507, 323] width 16 height 8
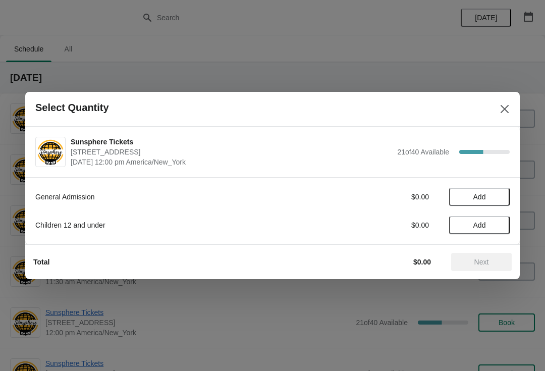
click at [489, 199] on span "Add" at bounding box center [479, 197] width 42 height 8
click at [473, 253] on button "Next" at bounding box center [481, 262] width 61 height 18
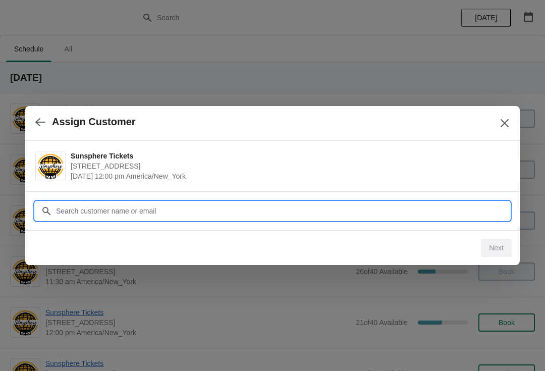
click at [451, 204] on input "Customer" at bounding box center [283, 211] width 454 height 18
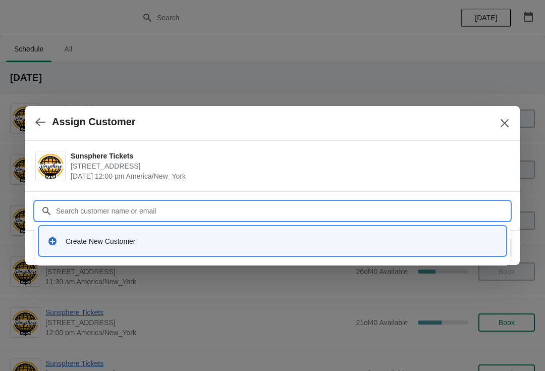
click at [164, 243] on div "Create New Customer" at bounding box center [282, 241] width 432 height 10
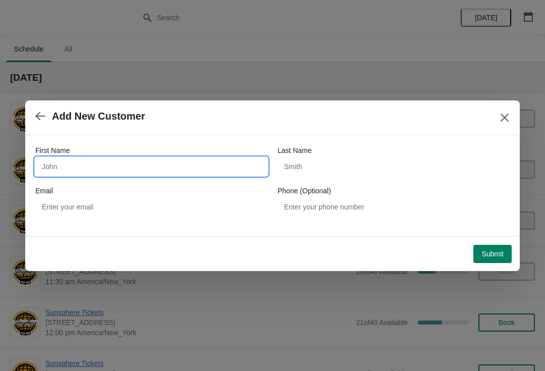
click at [118, 161] on input "First Name" at bounding box center [151, 167] width 232 height 18
type input "W"
click at [490, 241] on div "Submit" at bounding box center [270, 252] width 483 height 22
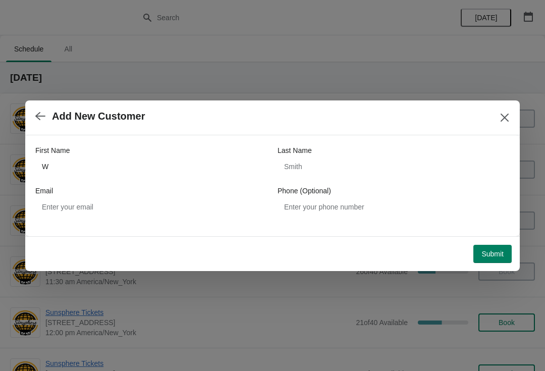
click at [502, 246] on button "Submit" at bounding box center [493, 254] width 38 height 18
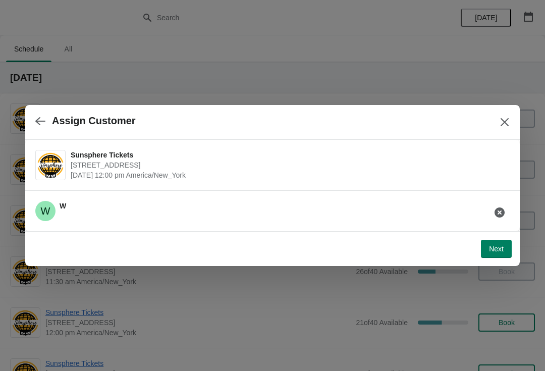
click at [499, 245] on span "Next" at bounding box center [496, 249] width 15 height 8
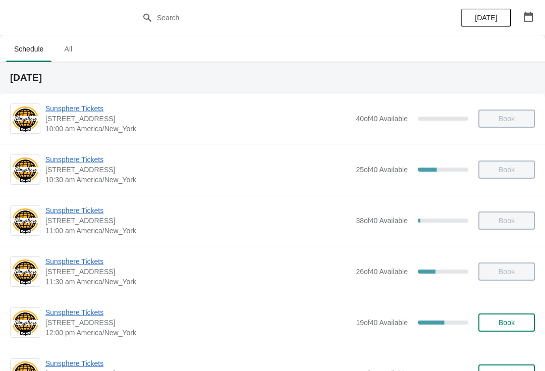
click at [519, 329] on button "Book" at bounding box center [507, 323] width 57 height 18
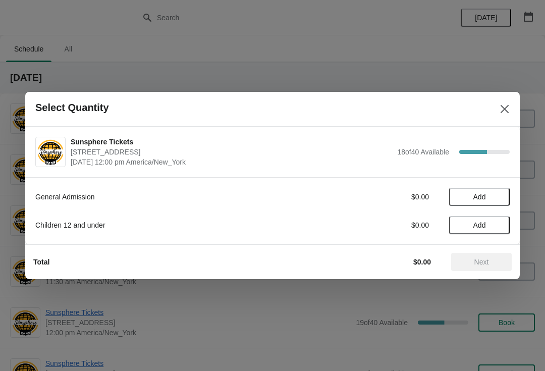
click at [500, 197] on span "Add" at bounding box center [479, 197] width 42 height 8
click at [486, 253] on button "Next" at bounding box center [481, 262] width 61 height 18
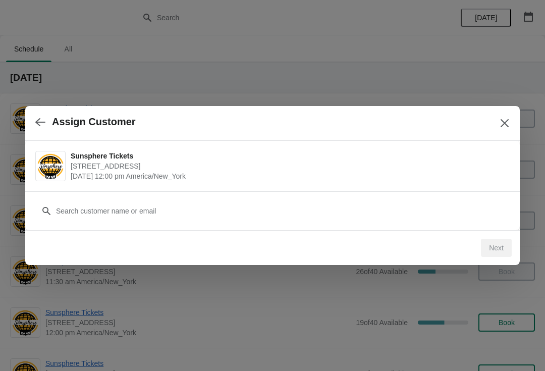
click at [470, 200] on div "Customer" at bounding box center [272, 206] width 475 height 28
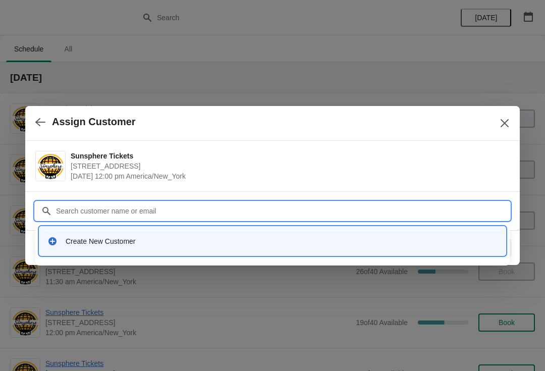
click at [186, 245] on div "Create New Customer" at bounding box center [282, 241] width 432 height 10
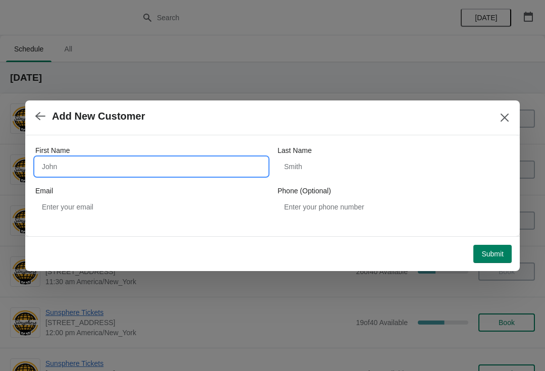
click at [143, 173] on input "First Name" at bounding box center [151, 167] width 232 height 18
type input "Walkin"
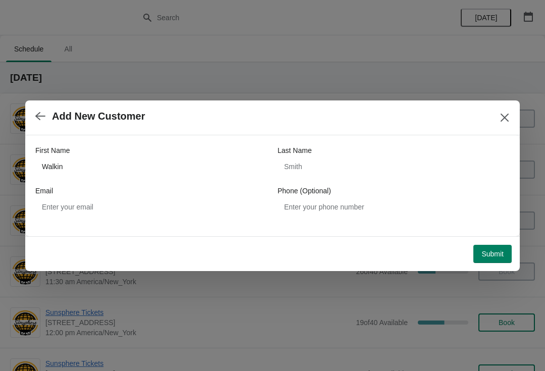
click at [492, 251] on span "Submit" at bounding box center [493, 254] width 22 height 8
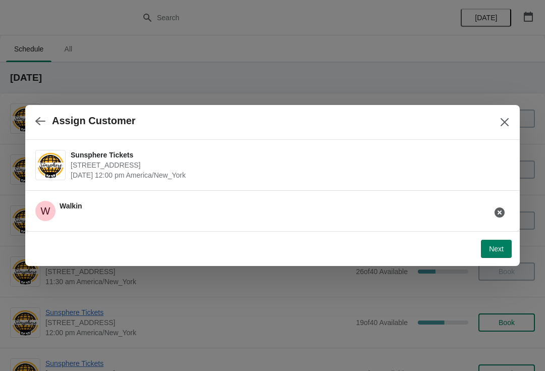
click at [499, 247] on span "Next" at bounding box center [496, 249] width 15 height 8
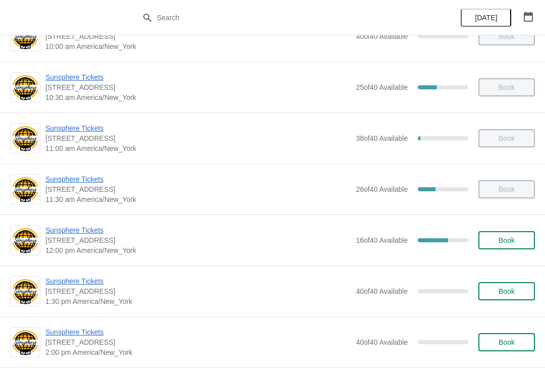
scroll to position [92, 0]
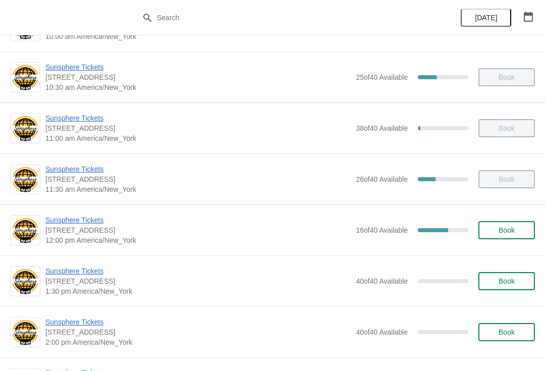
click at [495, 230] on span "Book" at bounding box center [507, 230] width 38 height 8
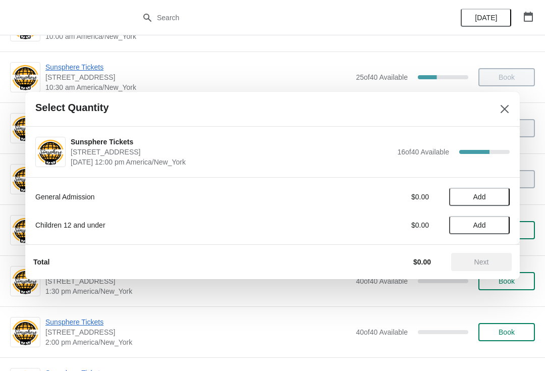
click at [497, 198] on span "Add" at bounding box center [479, 197] width 42 height 8
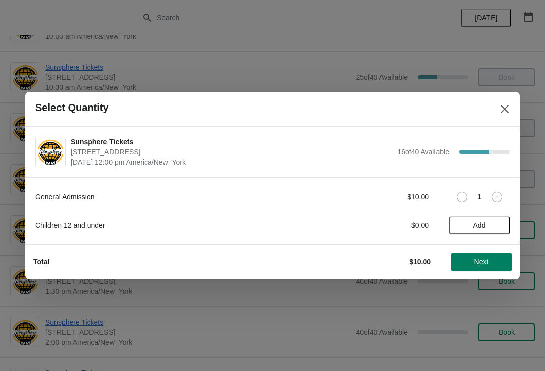
click at [501, 195] on icon at bounding box center [497, 197] width 11 height 11
click at [496, 200] on icon at bounding box center [497, 197] width 11 height 11
click at [498, 198] on icon at bounding box center [497, 197] width 11 height 11
click at [485, 254] on button "Next" at bounding box center [481, 262] width 61 height 18
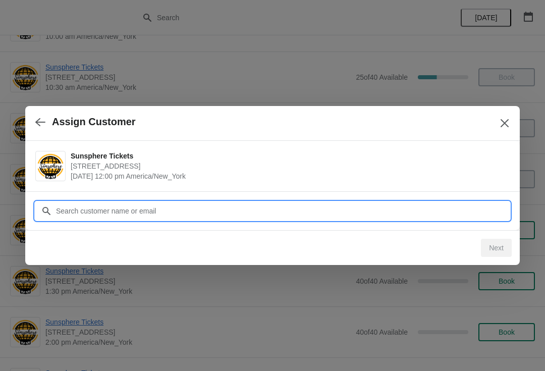
click at [471, 210] on input "Customer" at bounding box center [283, 211] width 454 height 18
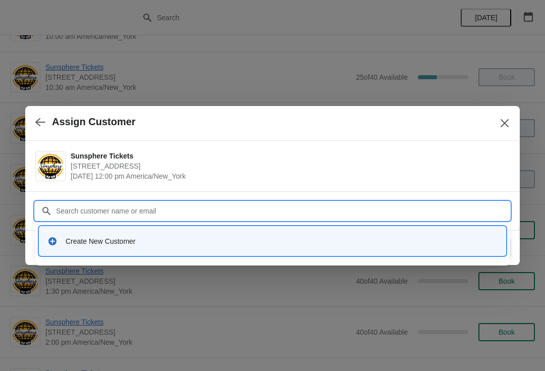
click at [196, 236] on div "Create New Customer" at bounding box center [282, 241] width 432 height 10
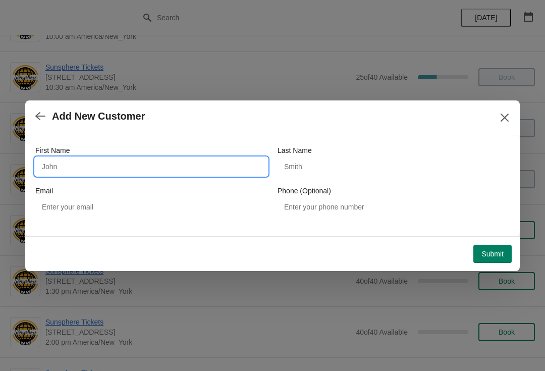
click at [129, 175] on input "First Name" at bounding box center [151, 167] width 232 height 18
type input "Walkin"
